Goal: Transaction & Acquisition: Obtain resource

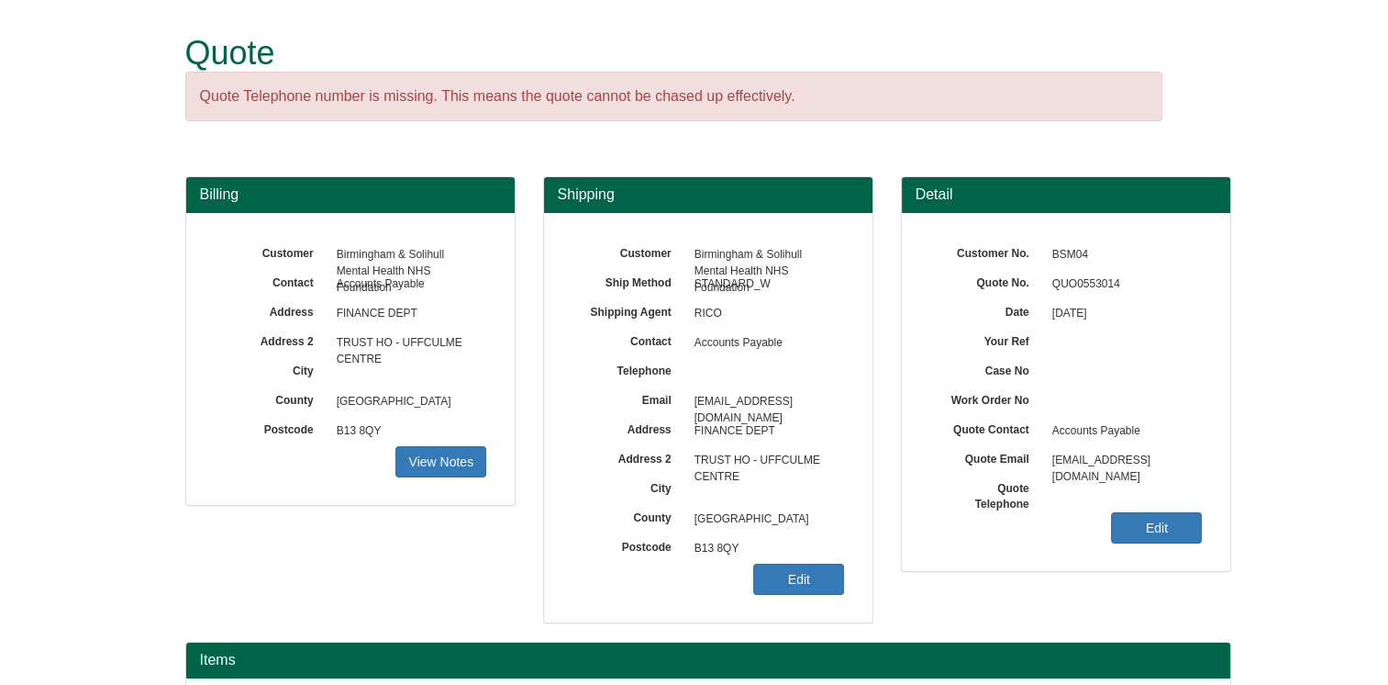
scroll to position [206, 0]
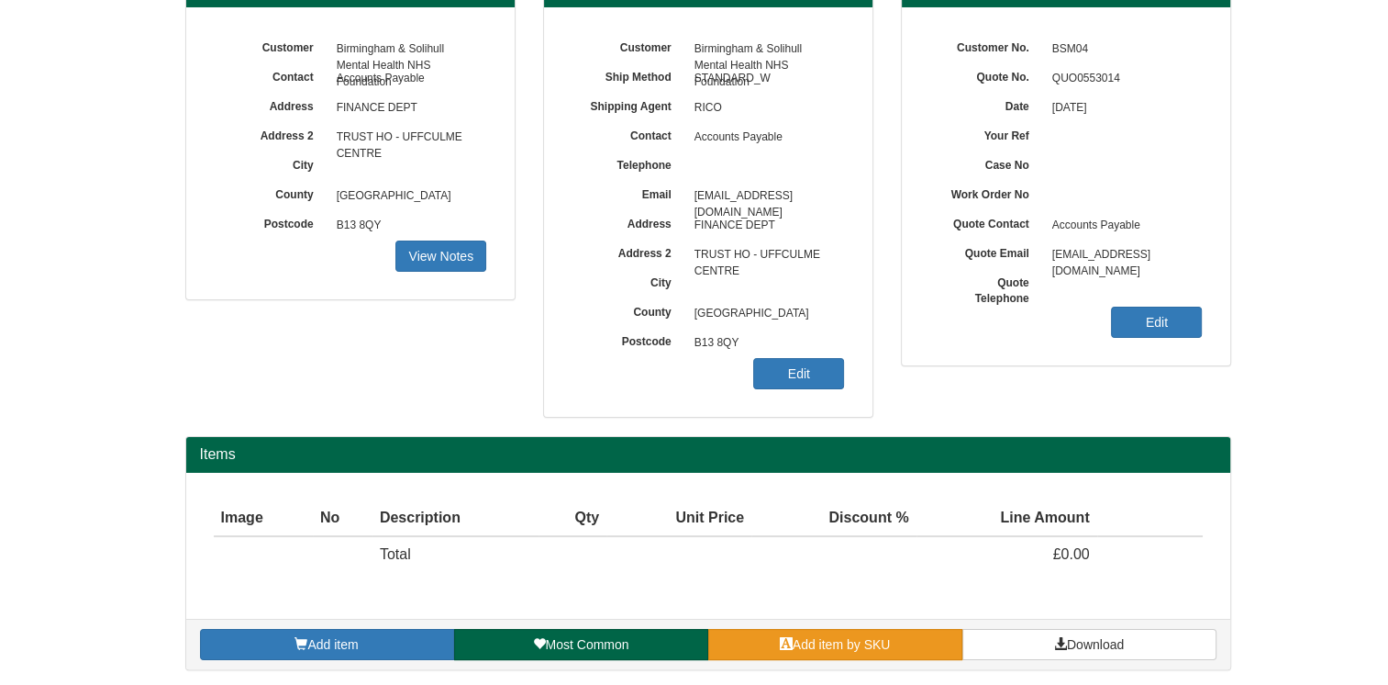
click at [865, 640] on span "Add item by SKU" at bounding box center [842, 644] width 98 height 15
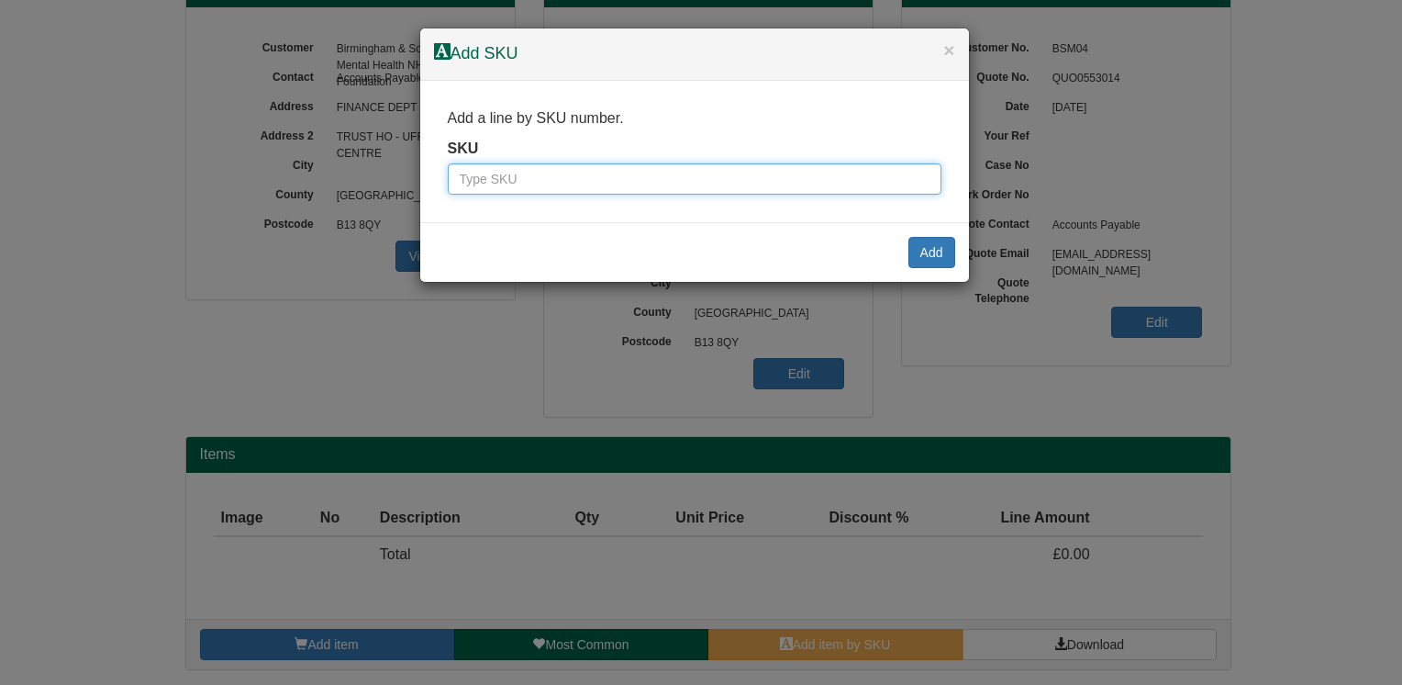
click at [573, 182] on input "text" at bounding box center [695, 178] width 494 height 31
paste input "100144769"
type input "100144769"
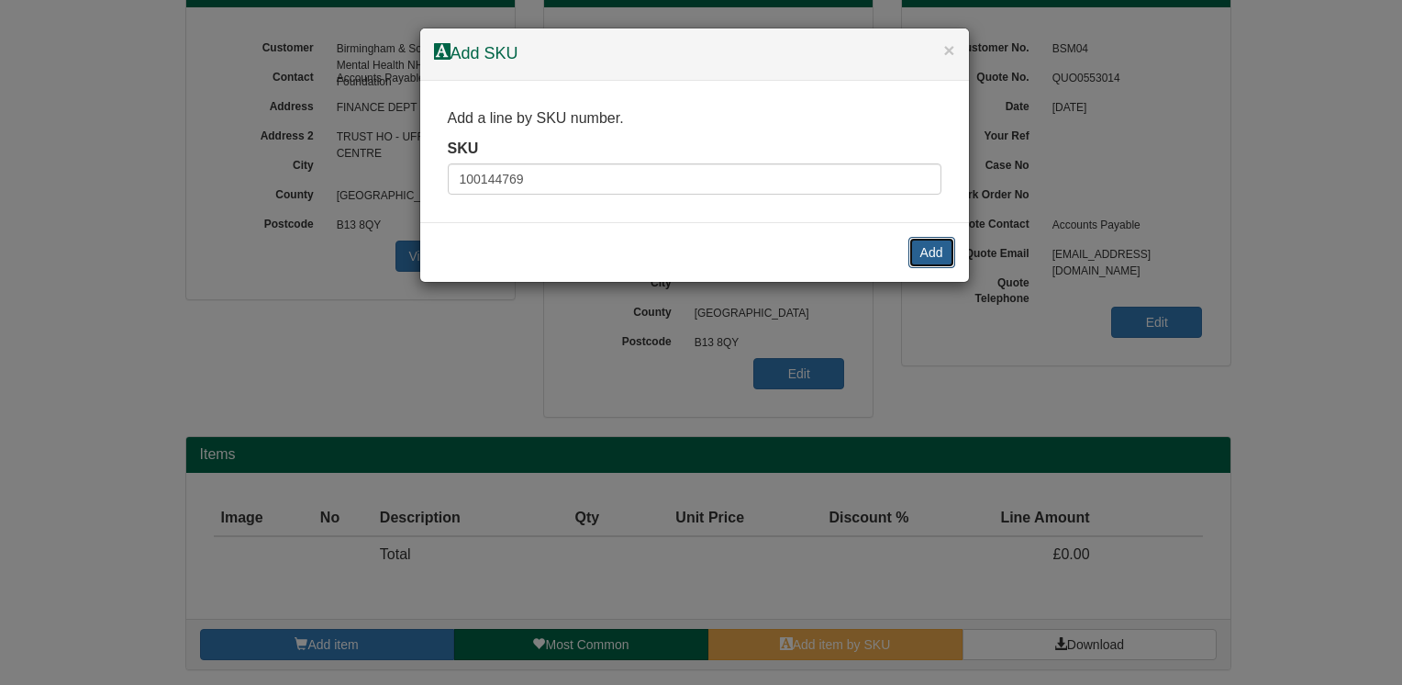
click at [928, 262] on button "Add" at bounding box center [931, 252] width 47 height 31
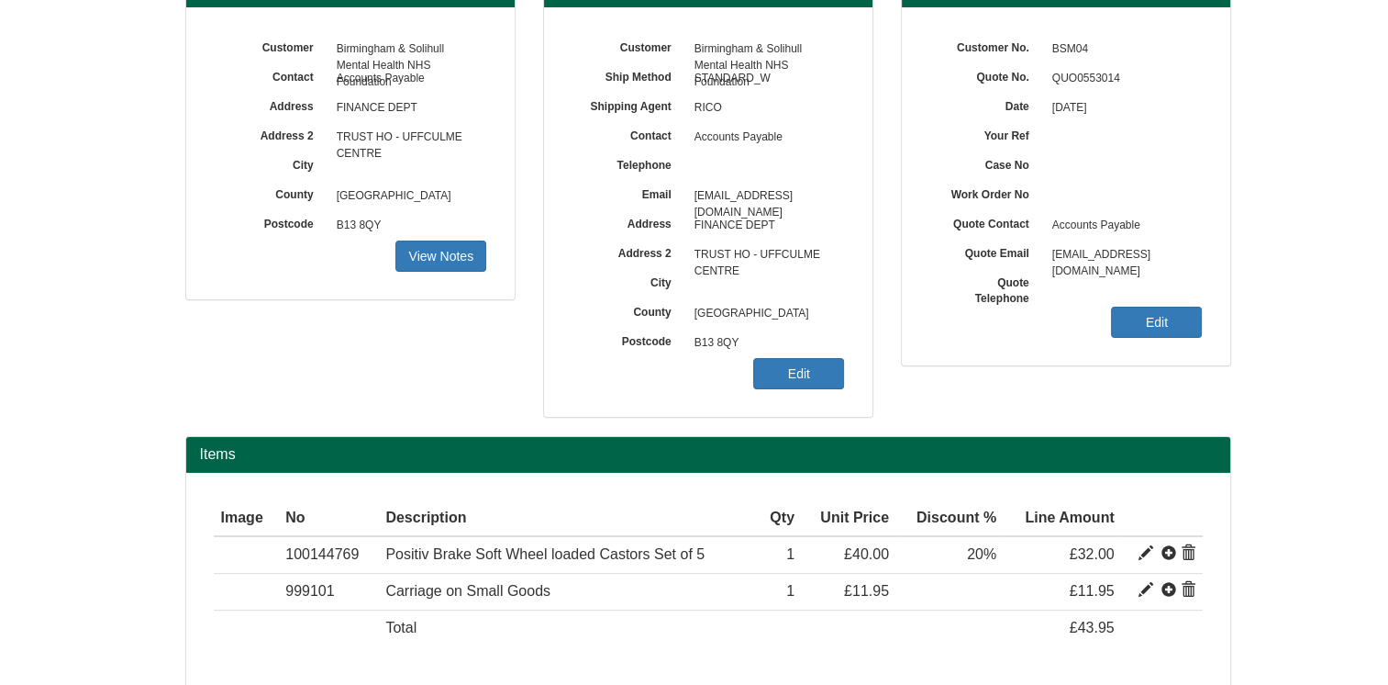
scroll to position [279, 0]
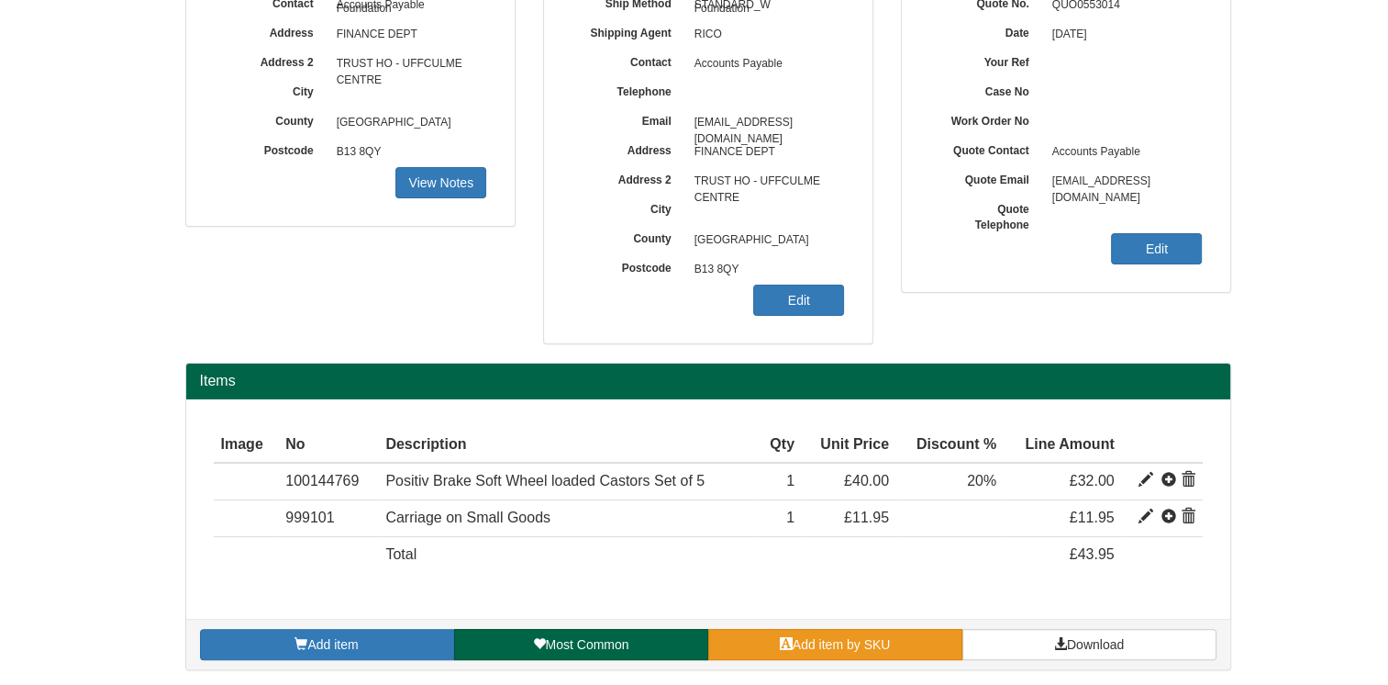
click at [796, 637] on span "Add item by SKU" at bounding box center [842, 644] width 98 height 15
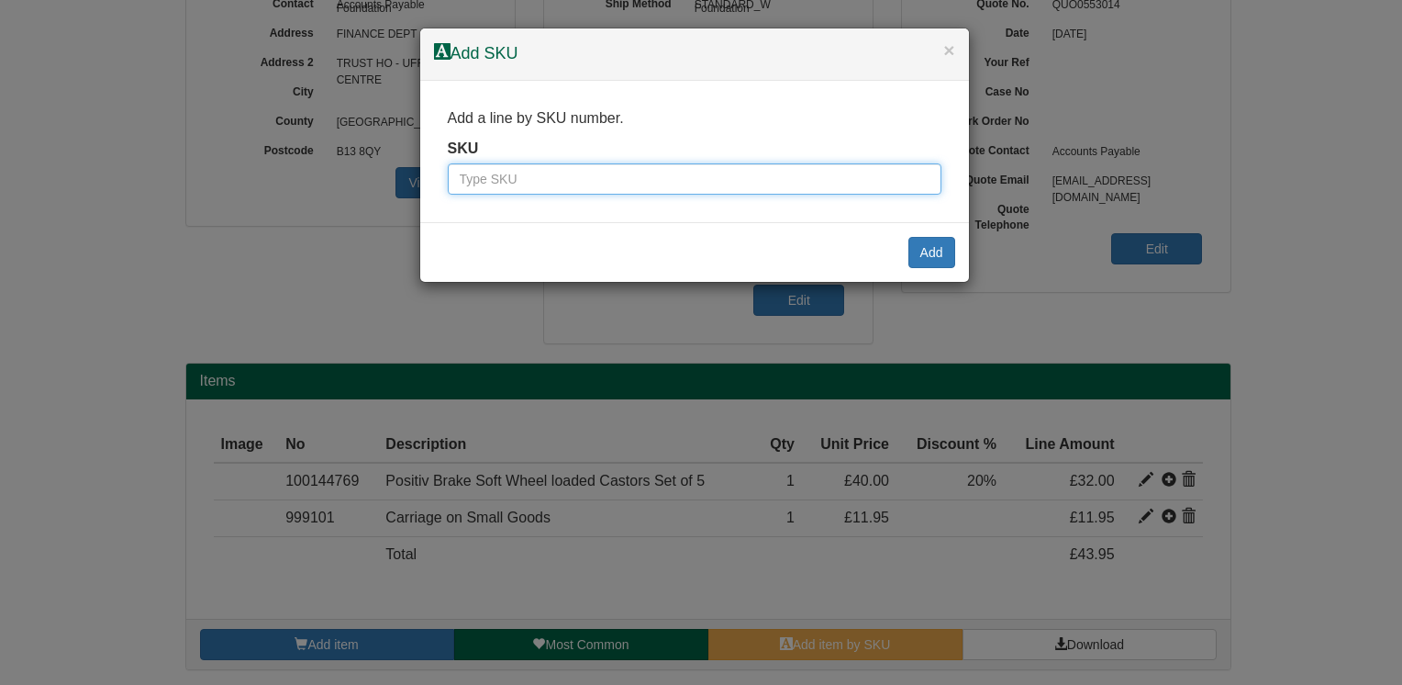
paste input "100144330"
type input "100144330"
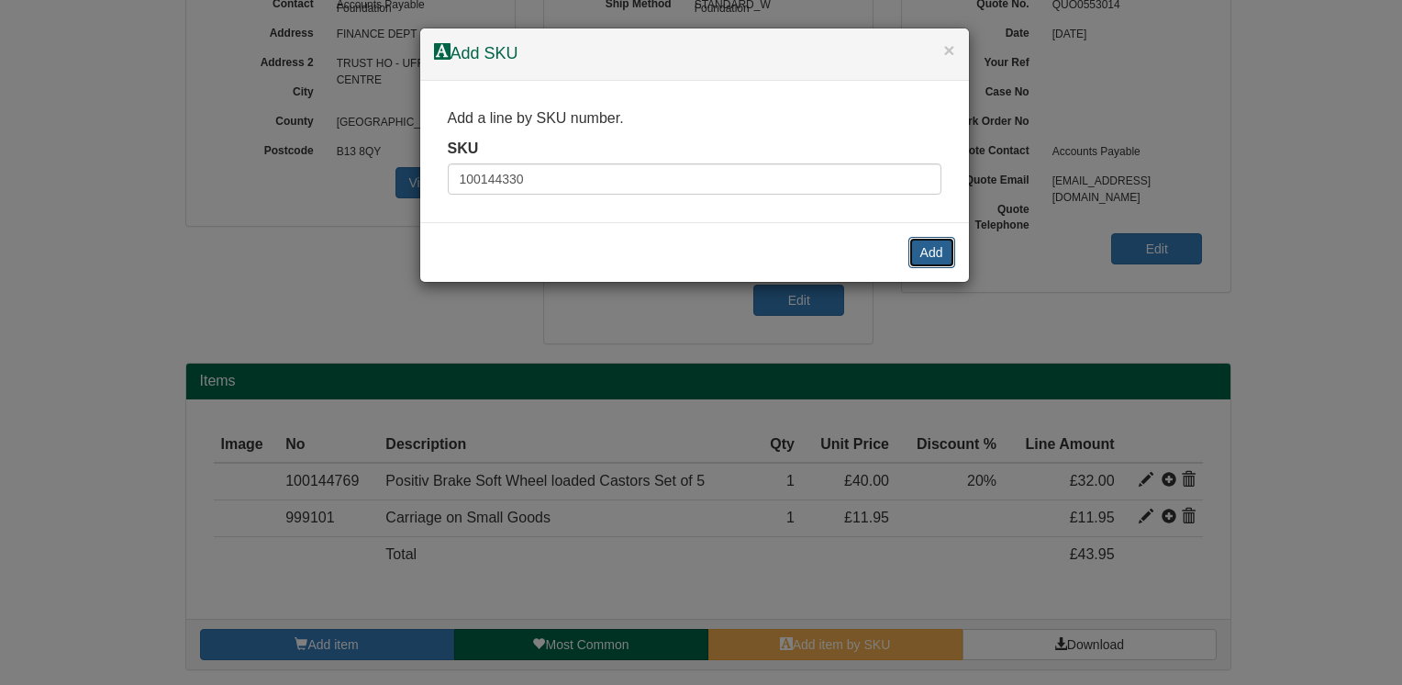
click at [928, 256] on button "Add" at bounding box center [931, 252] width 47 height 31
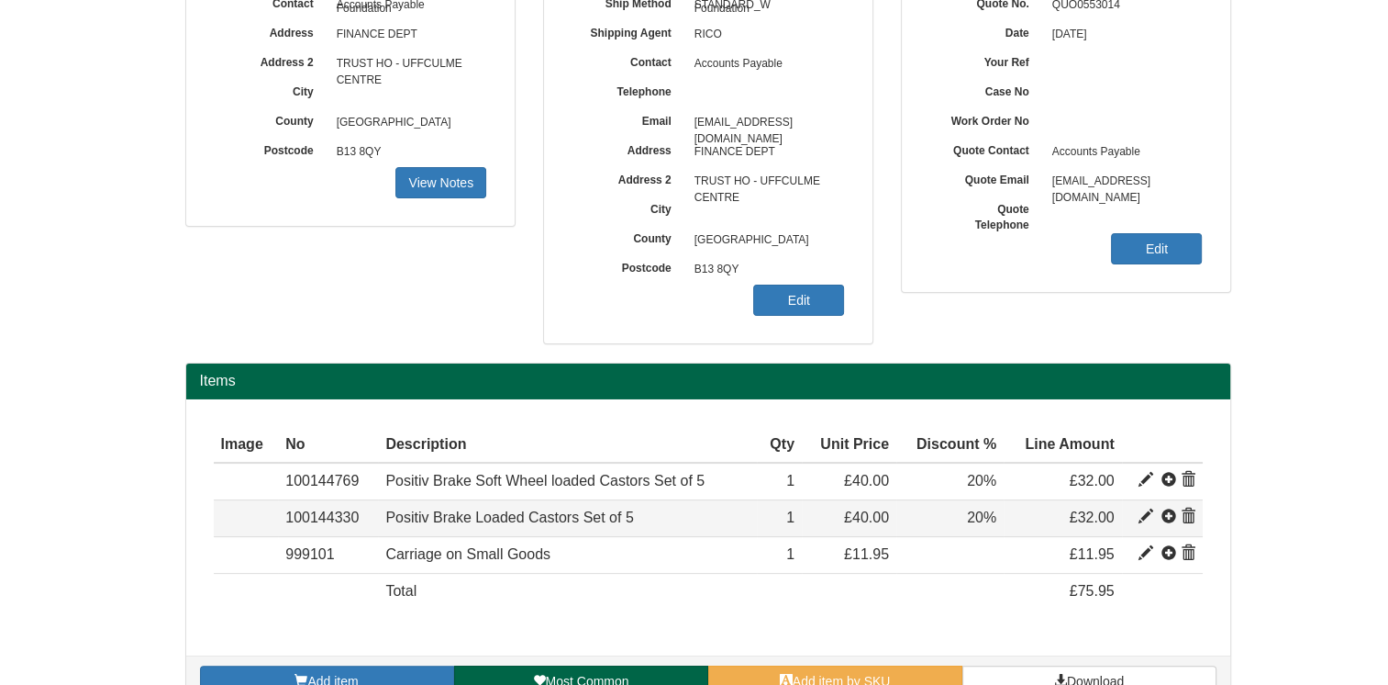
click at [1191, 517] on span at bounding box center [1188, 516] width 15 height 15
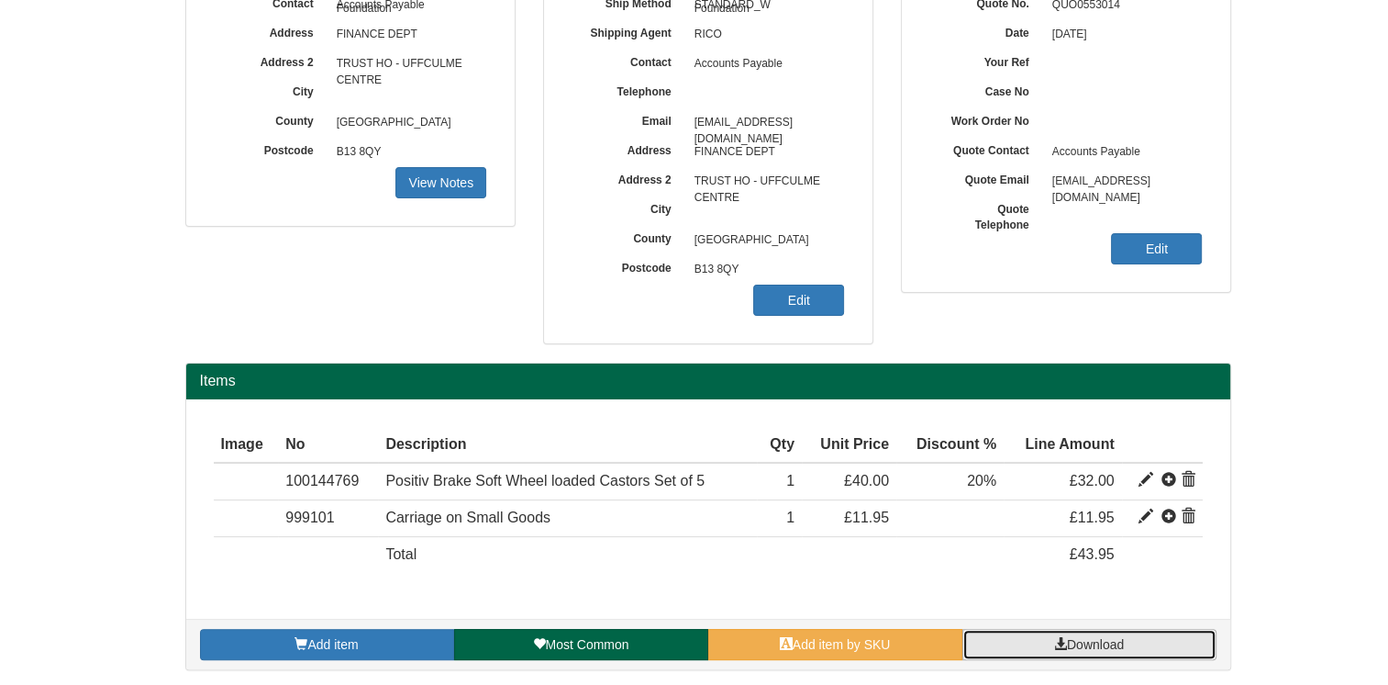
click at [1092, 644] on span "Download" at bounding box center [1095, 644] width 57 height 15
